Goal: Navigation & Orientation: Go to known website

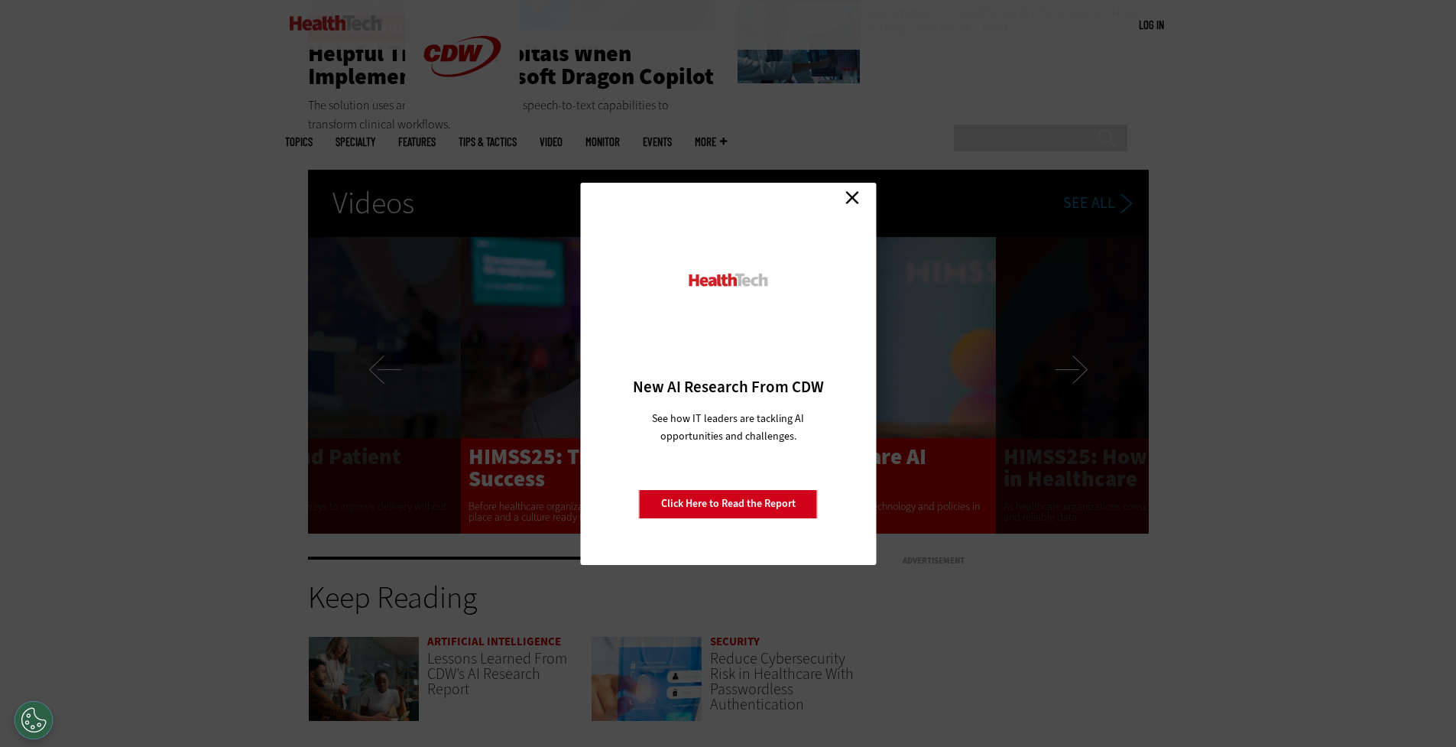
click at [694, 502] on link "Click Here to Read the Report" at bounding box center [728, 503] width 179 height 29
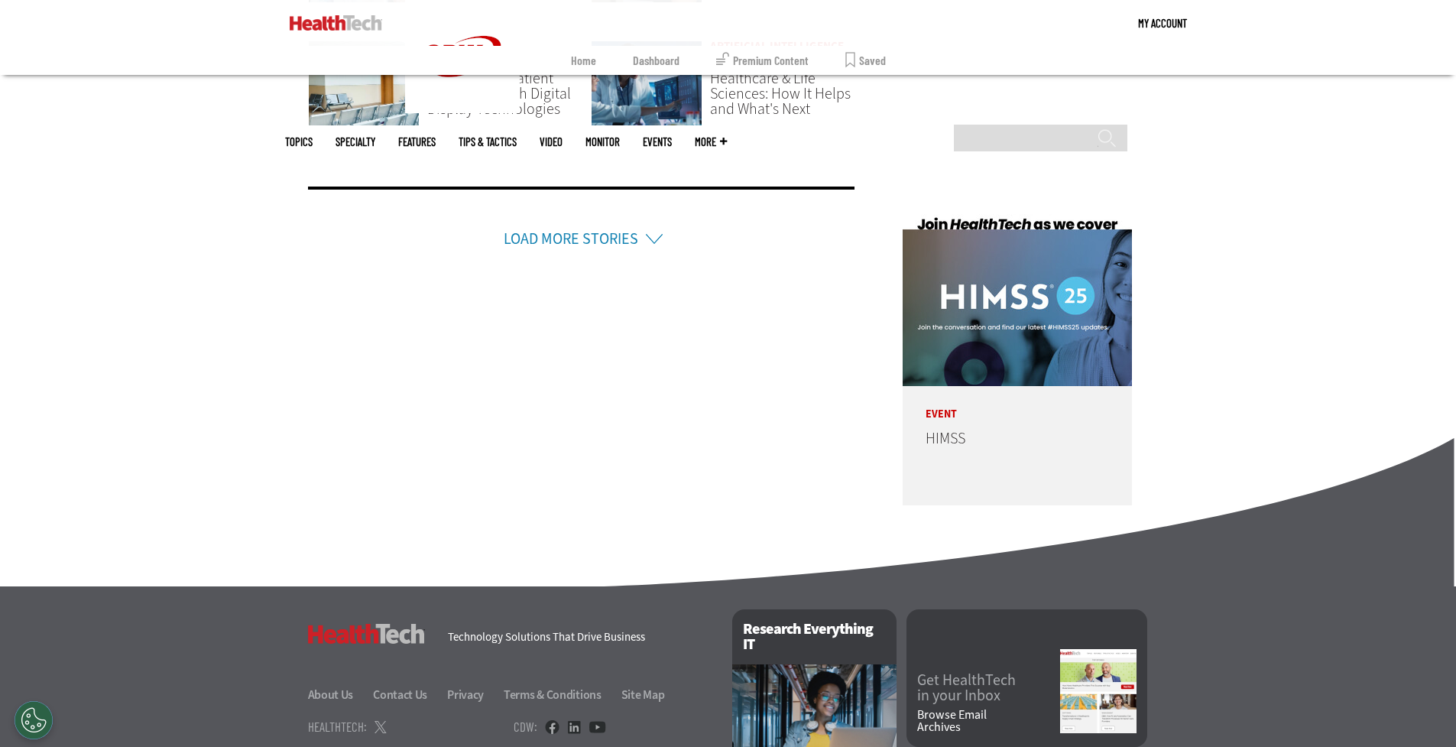
scroll to position [3819, 0]
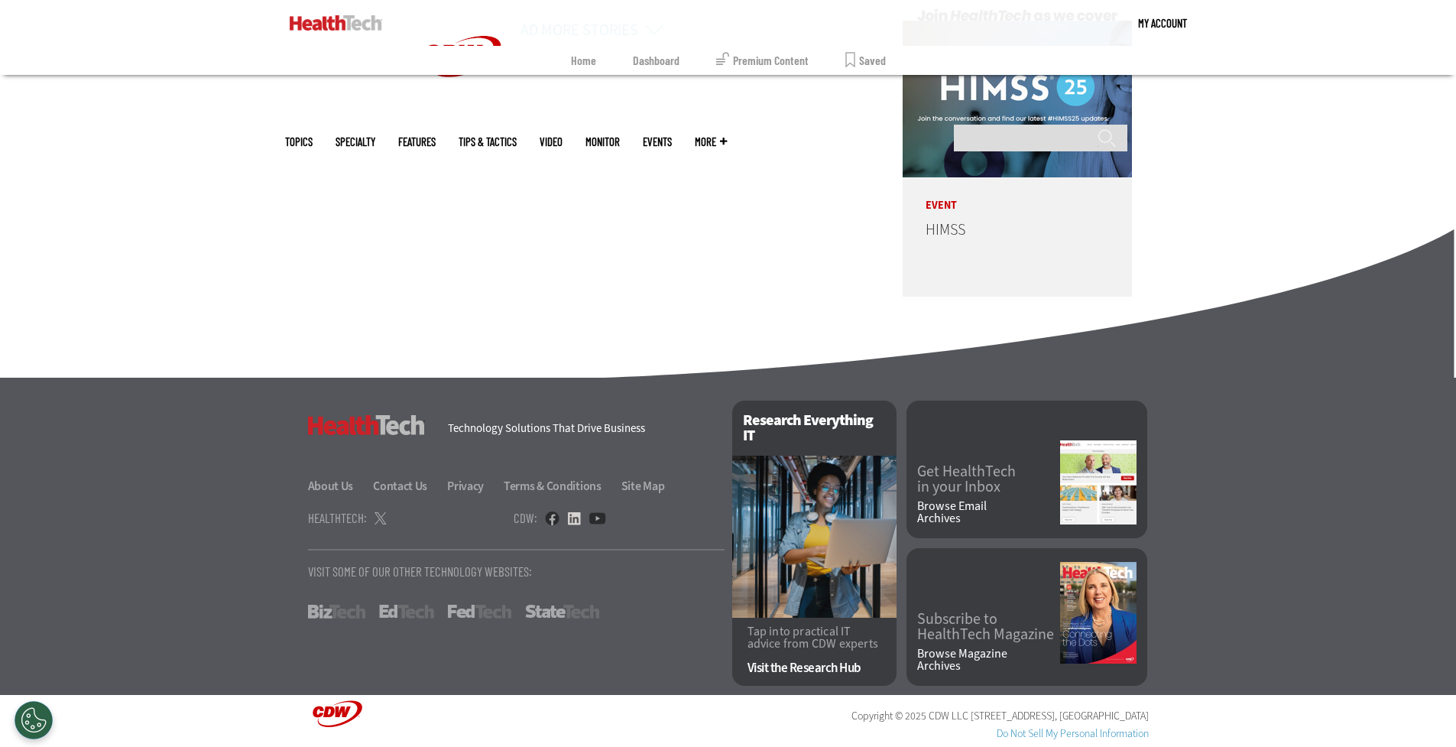
click at [570, 517] on link at bounding box center [574, 518] width 14 height 14
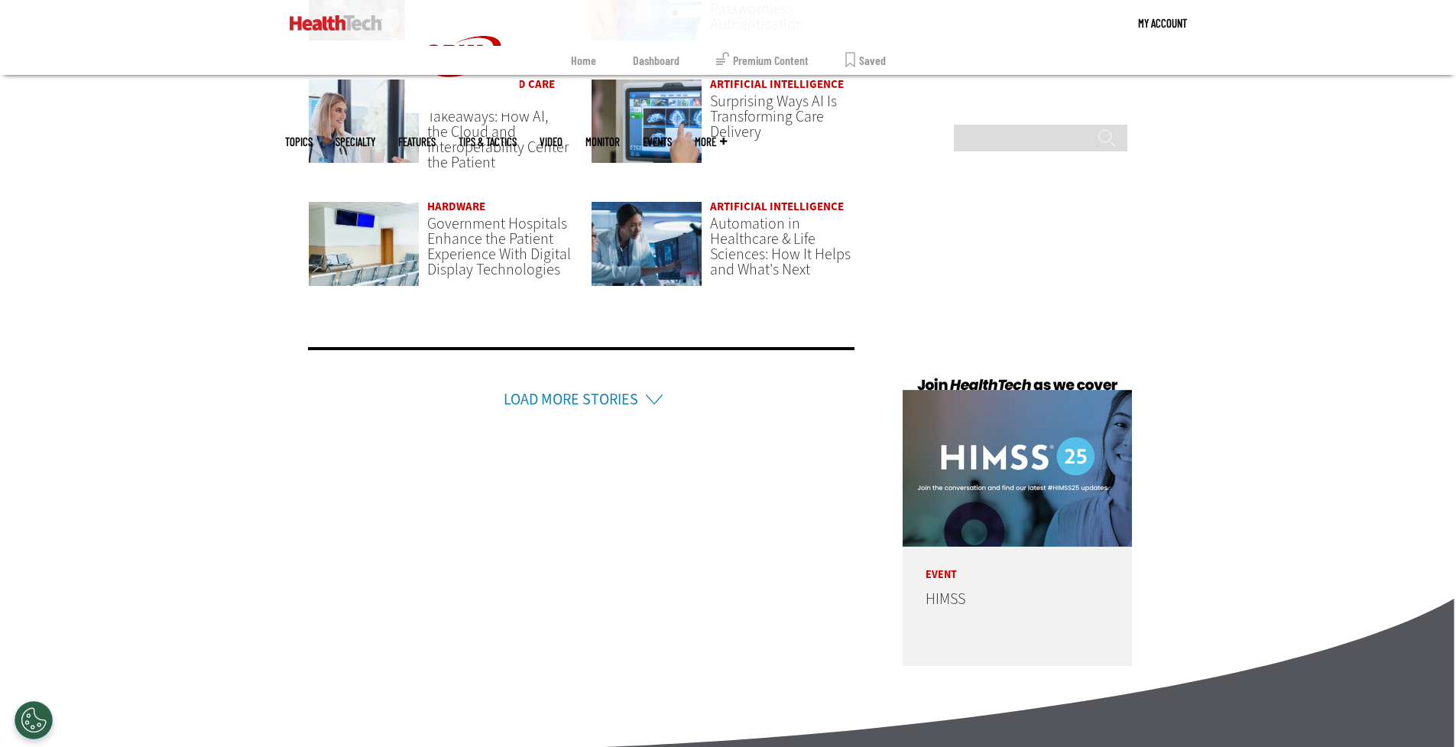
scroll to position [3325, 0]
